Goal: Task Accomplishment & Management: Manage account settings

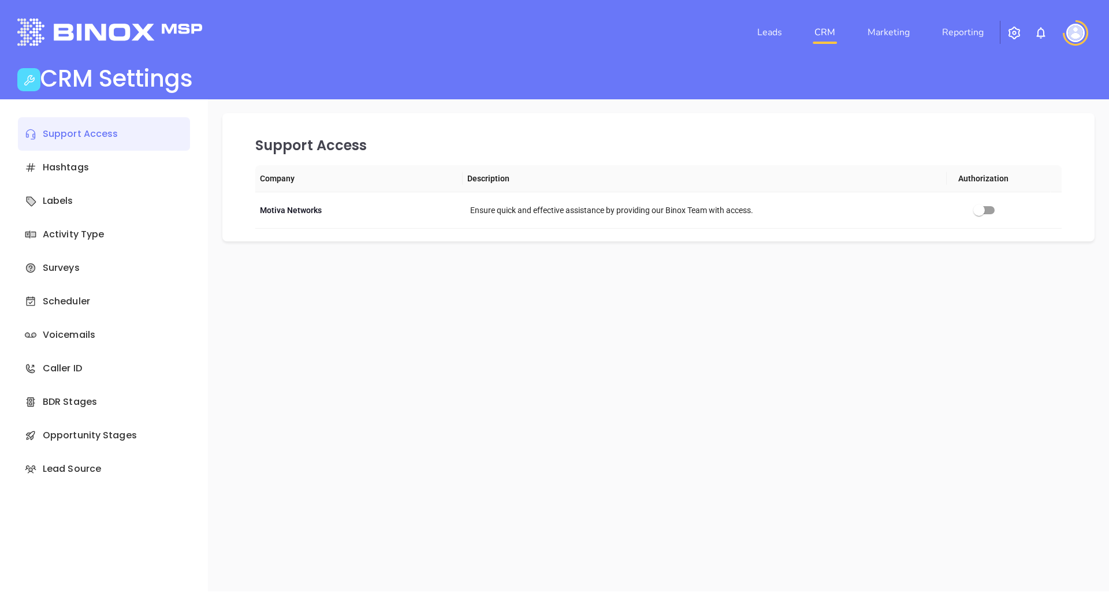
click at [829, 33] on link "CRM" at bounding box center [825, 32] width 30 height 23
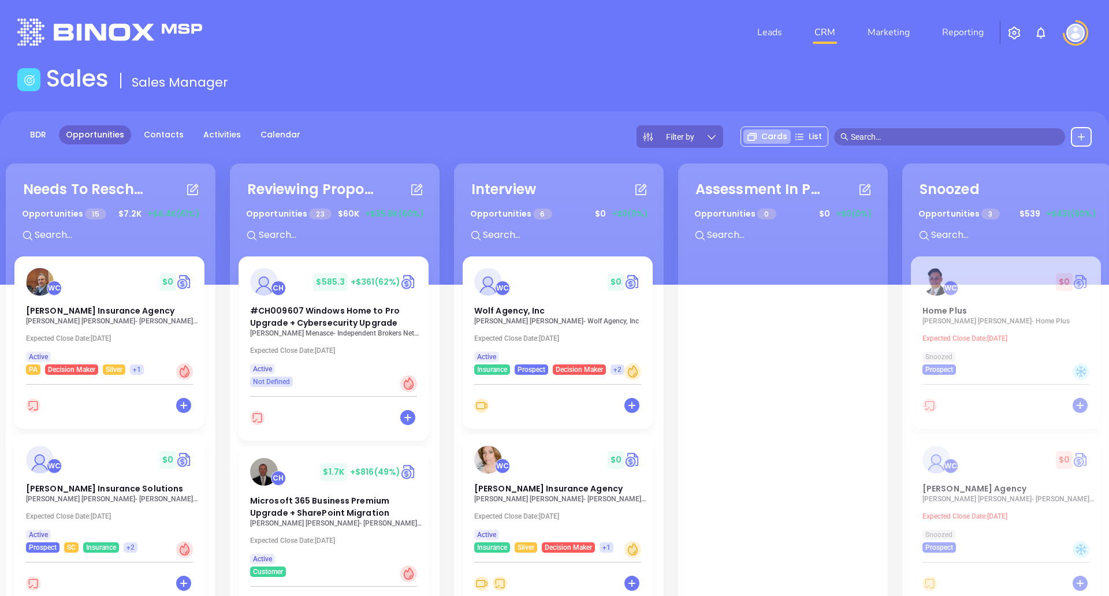
click at [135, 320] on p "[PERSON_NAME] Insurance Agency" at bounding box center [112, 321] width 173 height 8
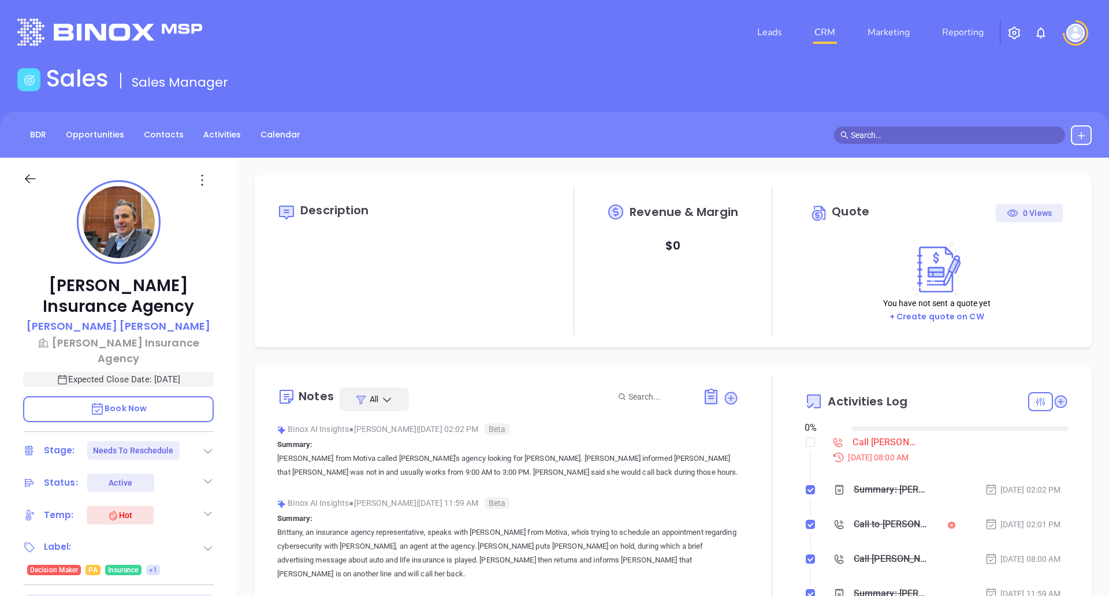
type input "[DATE]"
type input "[PERSON_NAME]"
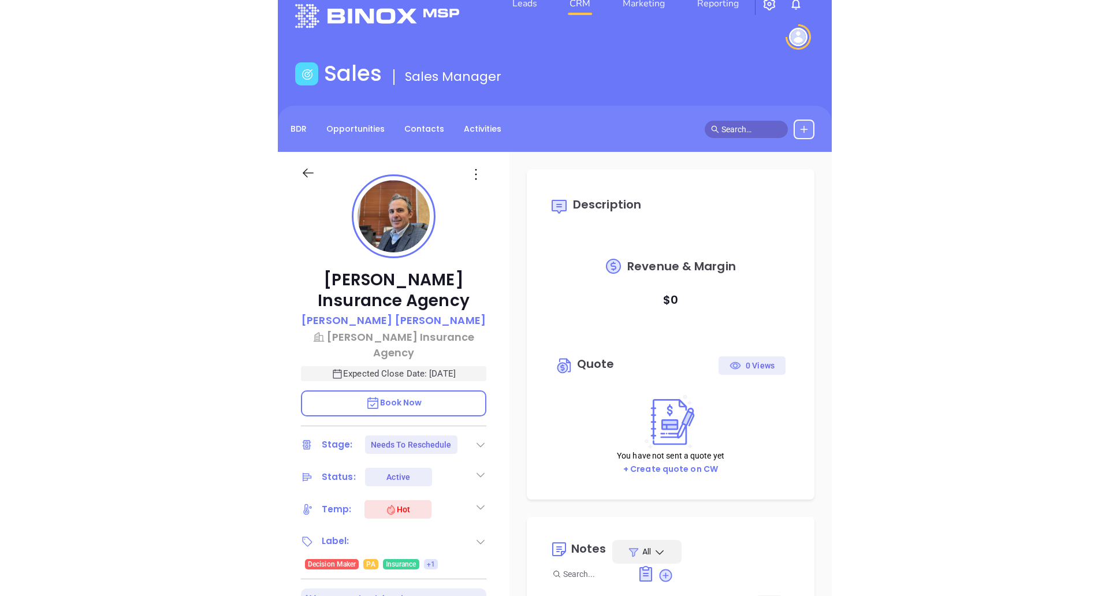
scroll to position [0, 0]
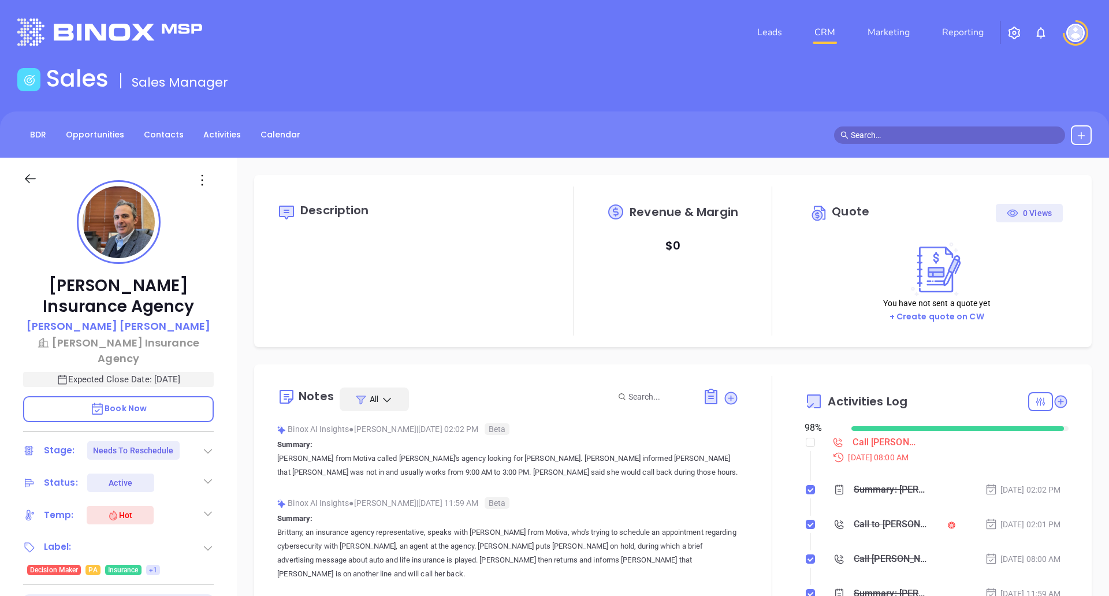
click at [190, 407] on div "[PERSON_NAME] Insurance Agency [PERSON_NAME] Insurance Agency Expected Close Da…" at bounding box center [118, 530] width 237 height 745
click at [312, 480] on div "Binox AI Insights ● [PERSON_NAME] | [DATE] 02:02 PM Beta Summary: [PERSON_NAME]…" at bounding box center [507, 454] width 461 height 68
click at [712, 420] on div "Binox AI Insights ● [PERSON_NAME] | [DATE] 02:02 PM Beta" at bounding box center [507, 428] width 461 height 17
click at [405, 246] on div "Description" at bounding box center [409, 261] width 264 height 149
click at [31, 181] on icon at bounding box center [30, 179] width 14 height 14
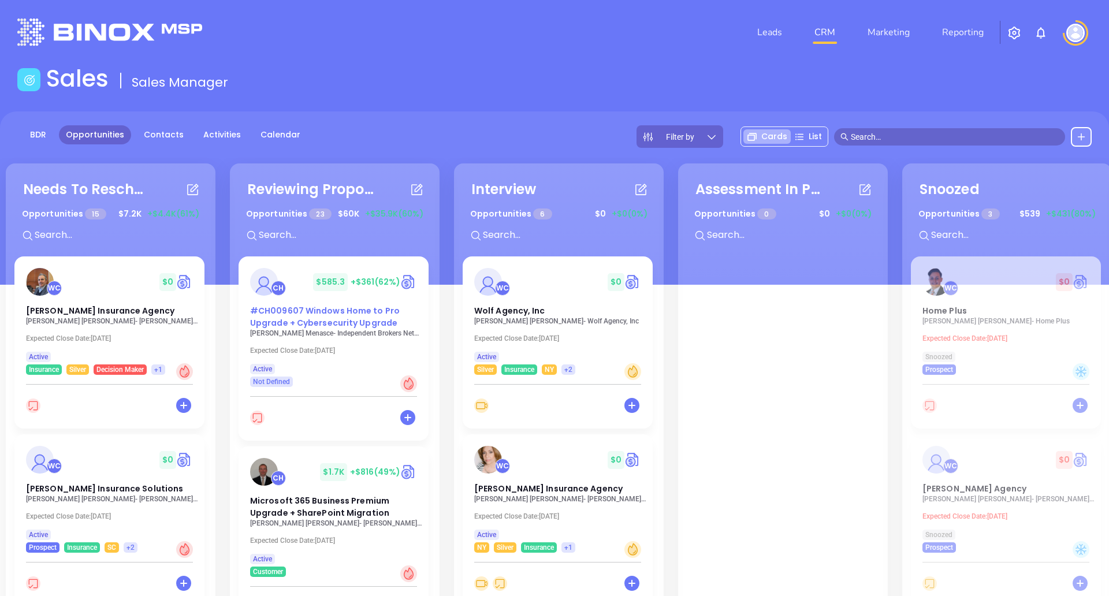
click at [355, 314] on span "#CH009607 Windows Home to Pro Upgrade + Cybersecurity Upgrade" at bounding box center [325, 317] width 150 height 24
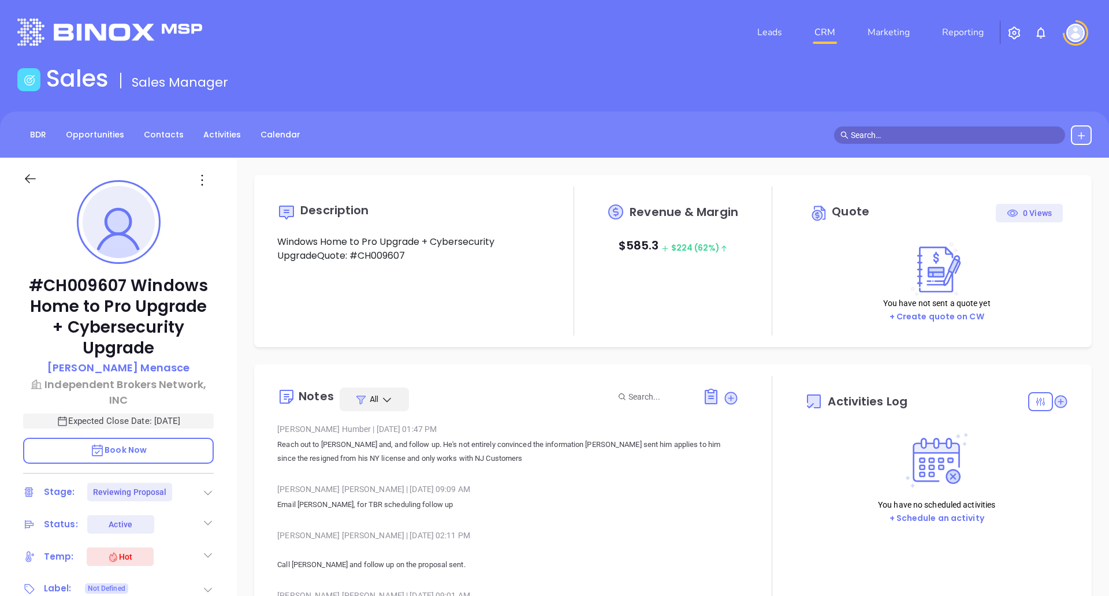
scroll to position [336, 0]
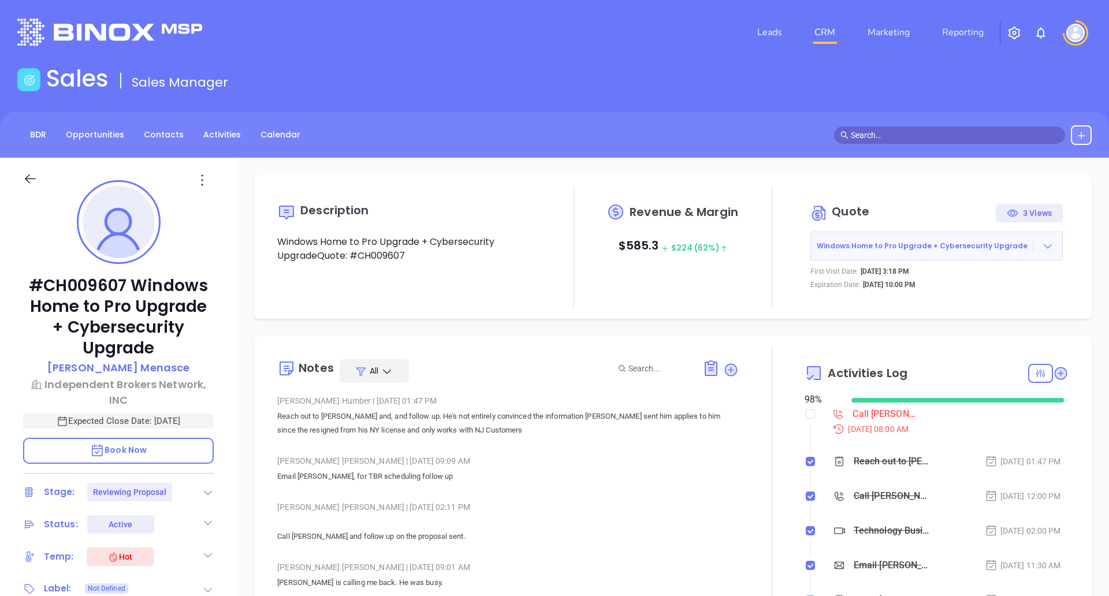
type input "[PERSON_NAME]"
drag, startPoint x: 619, startPoint y: 234, endPoint x: 830, endPoint y: 279, distance: 216.0
click at [830, 279] on div "Description Windows Home to Pro Upgrade + Cybersecurity UpgradeQuote: #CH009607…" at bounding box center [673, 247] width 814 height 121
click at [725, 275] on div "Revenue & Margin $ 585.3 $ 224 (62%)" at bounding box center [673, 247] width 132 height 121
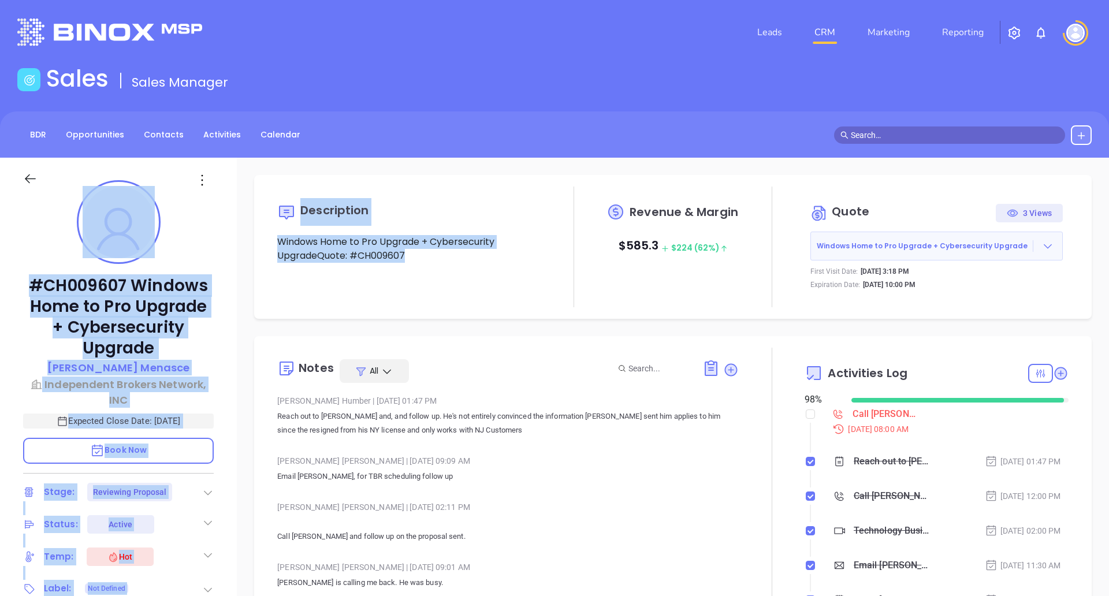
drag, startPoint x: 296, startPoint y: 236, endPoint x: 232, endPoint y: 227, distance: 64.7
click at [232, 227] on div "#CH009607 Windows Home to Pro Upgrade + Cybersecurity Upgrade [PERSON_NAME] Ind…" at bounding box center [554, 530] width 1109 height 745
click at [348, 251] on p "Windows Home to Pro Upgrade + Cybersecurity UpgradeQuote: #CH009607" at bounding box center [409, 249] width 264 height 28
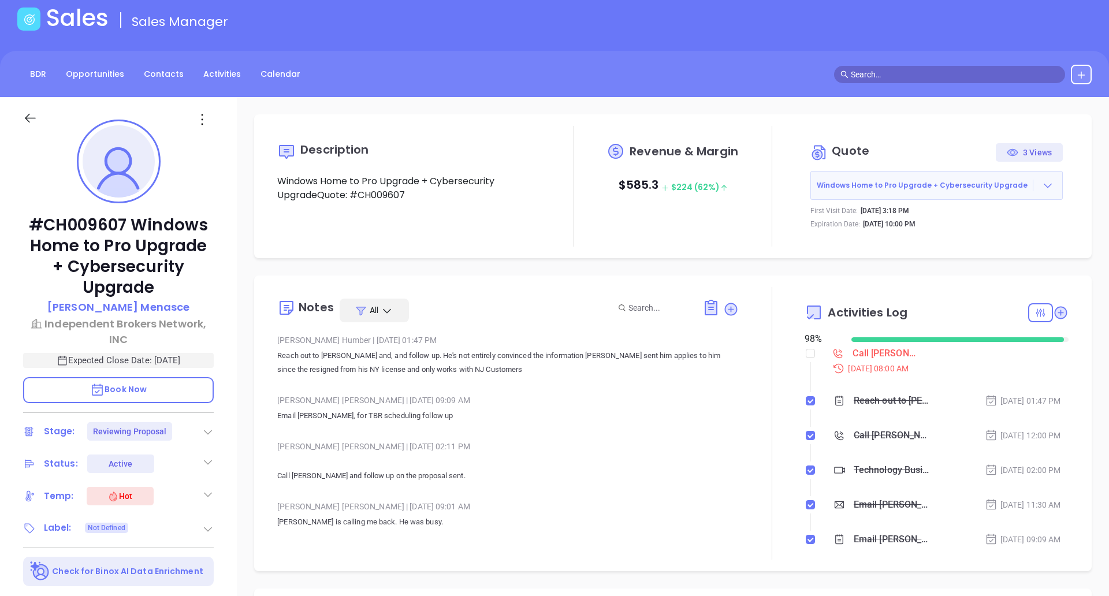
scroll to position [0, 0]
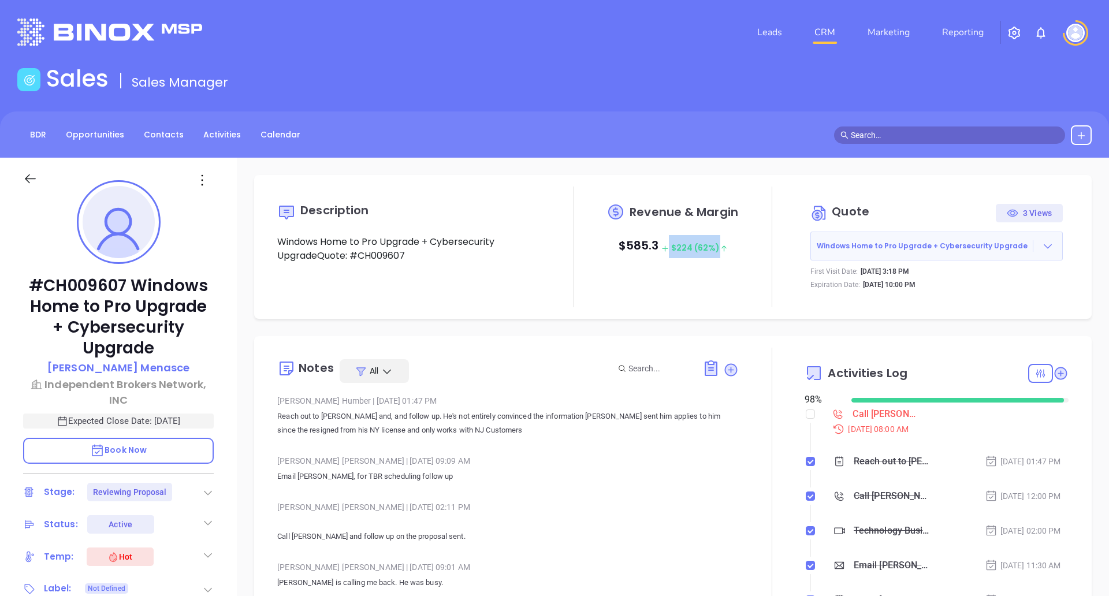
drag, startPoint x: 661, startPoint y: 245, endPoint x: 739, endPoint y: 249, distance: 77.5
click at [739, 249] on div "Description Windows Home to Pro Upgrade + Cybersecurity UpgradeQuote: #CH009607…" at bounding box center [673, 247] width 814 height 121
drag, startPoint x: 739, startPoint y: 249, endPoint x: 702, endPoint y: 266, distance: 40.6
drag, startPoint x: 702, startPoint y: 266, endPoint x: 666, endPoint y: 253, distance: 38.0
click at [666, 253] on span "$ 224 (62%)" at bounding box center [694, 248] width 66 height 12
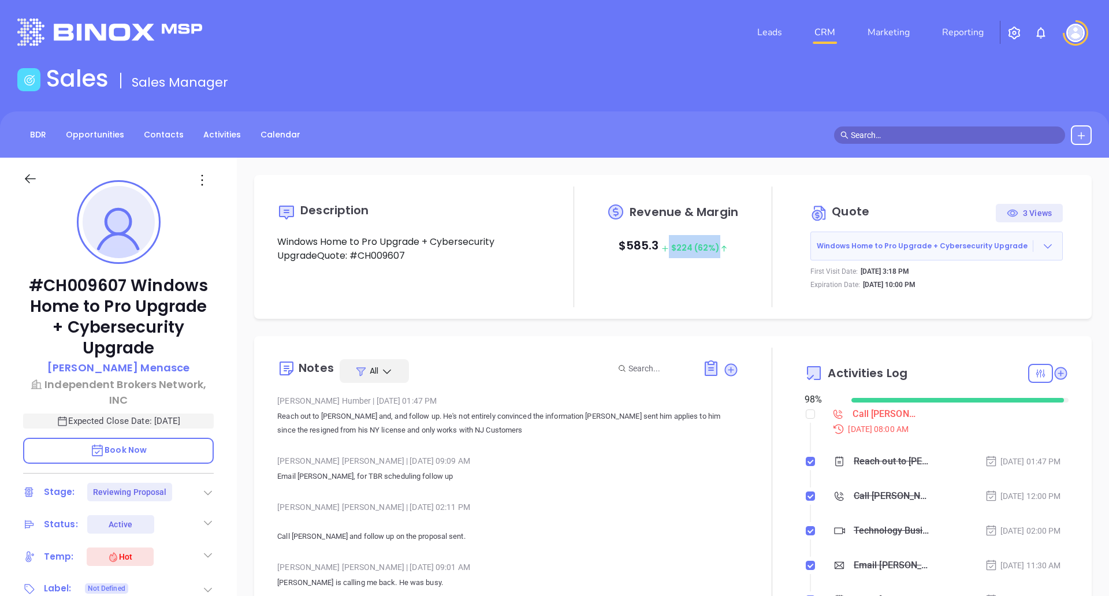
click at [666, 253] on span "$ 224 (62%)" at bounding box center [694, 248] width 66 height 12
drag, startPoint x: 656, startPoint y: 249, endPoint x: 754, endPoint y: 241, distance: 97.9
click at [754, 241] on div "Description Windows Home to Pro Upgrade + Cybersecurity UpgradeQuote: #CH009607…" at bounding box center [673, 247] width 814 height 121
click at [696, 256] on p "$ 585.3 $ 224 (62%)" at bounding box center [672, 246] width 109 height 23
click at [662, 249] on icon at bounding box center [665, 248] width 6 height 6
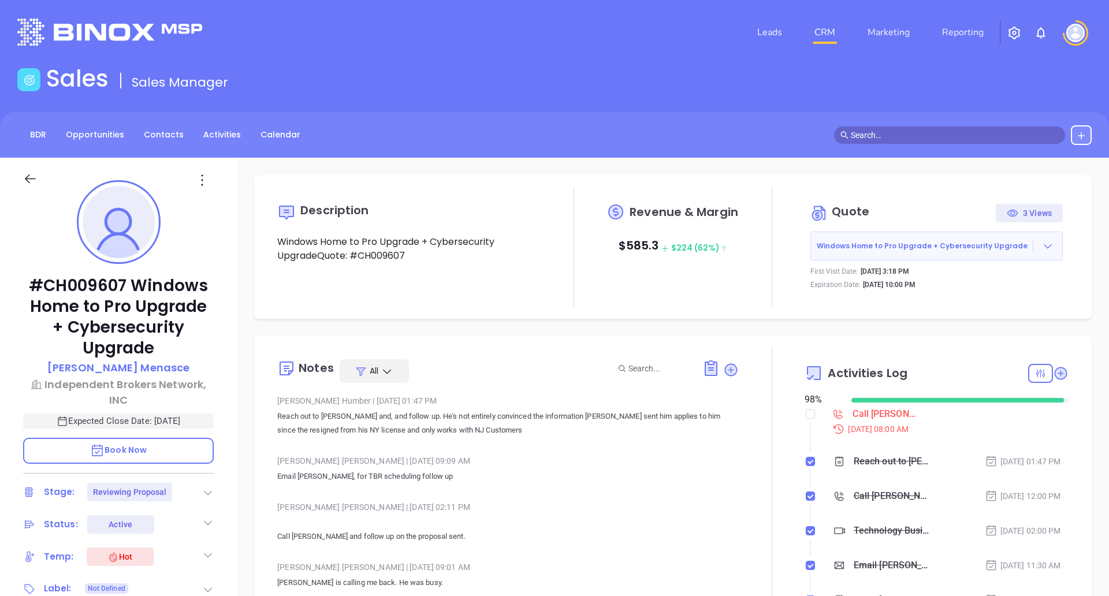
click at [721, 246] on icon at bounding box center [723, 248] width 5 height 6
click at [685, 285] on div "Revenue & Margin $ 585.3 $ 224 (62%)" at bounding box center [673, 247] width 132 height 121
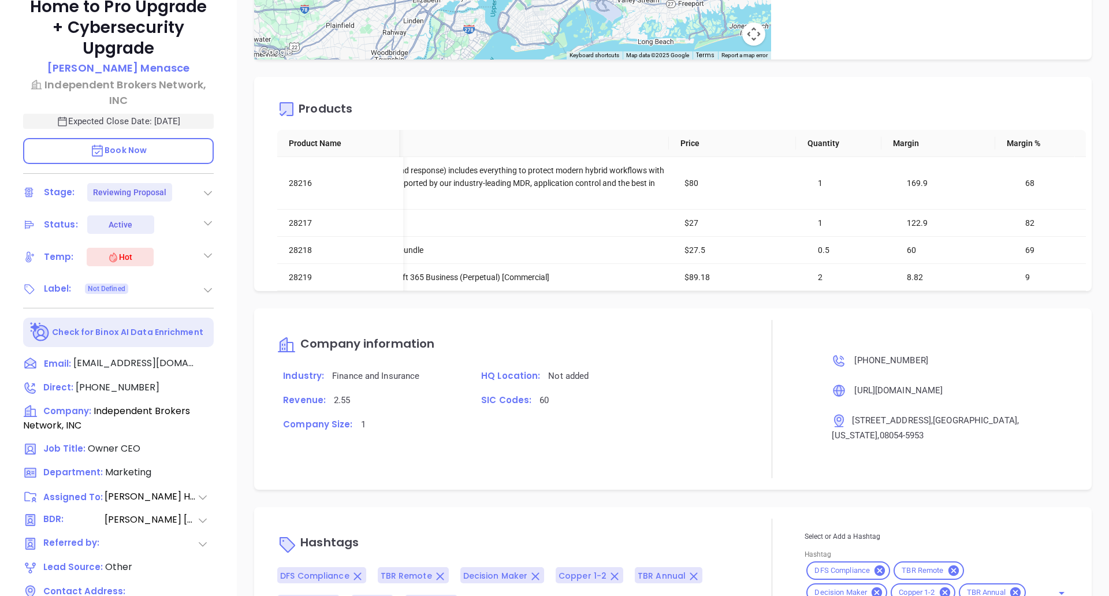
scroll to position [401, 0]
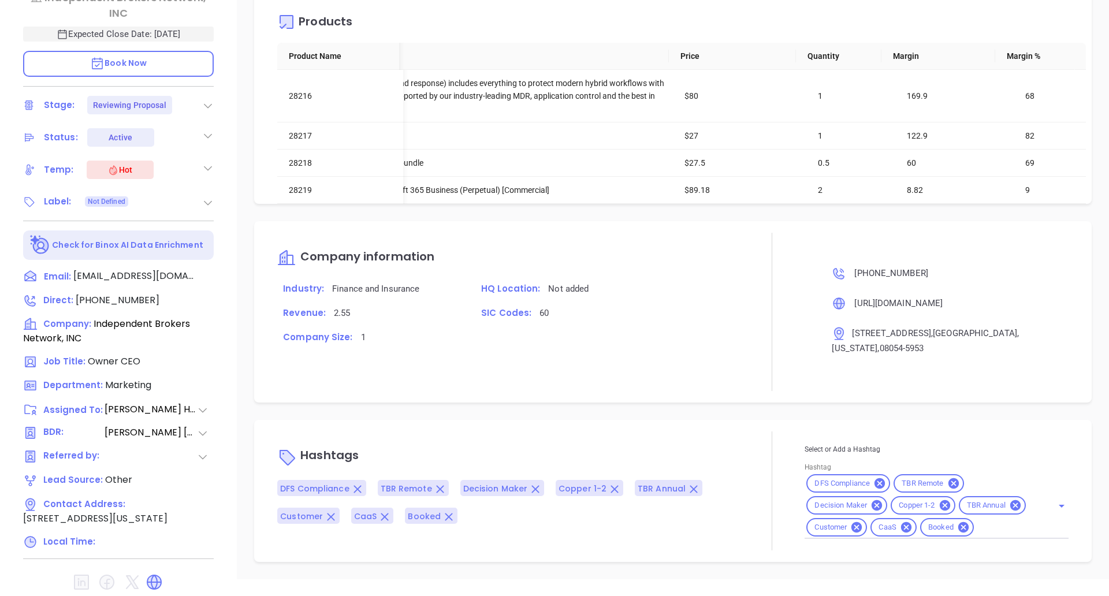
click at [638, 305] on p "SIC Codes: 60" at bounding box center [606, 312] width 263 height 15
